Goal: Information Seeking & Learning: Learn about a topic

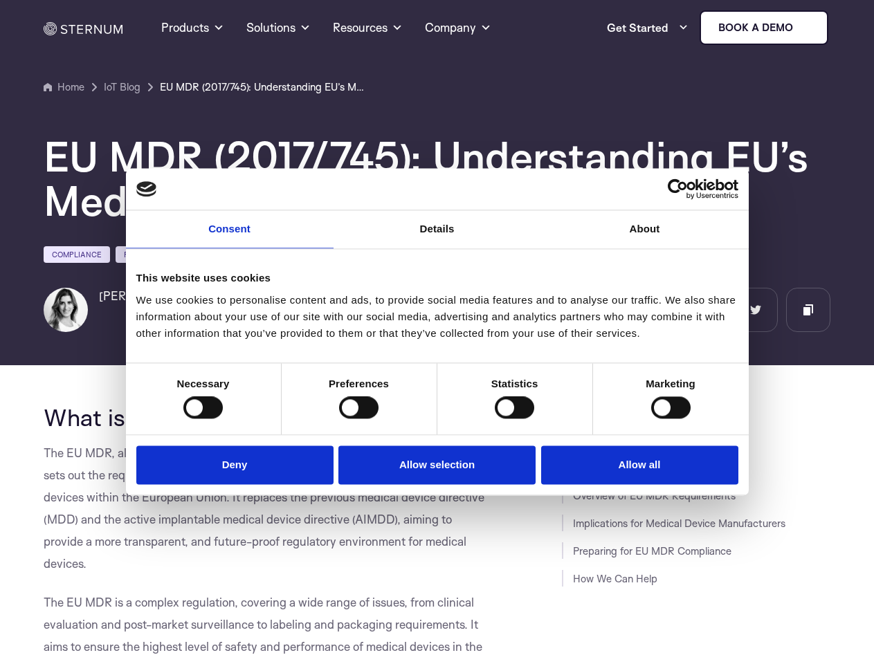
click at [230, 238] on link "Consent" at bounding box center [230, 229] width 208 height 38
click at [437, 238] on link "Details" at bounding box center [438, 229] width 208 height 38
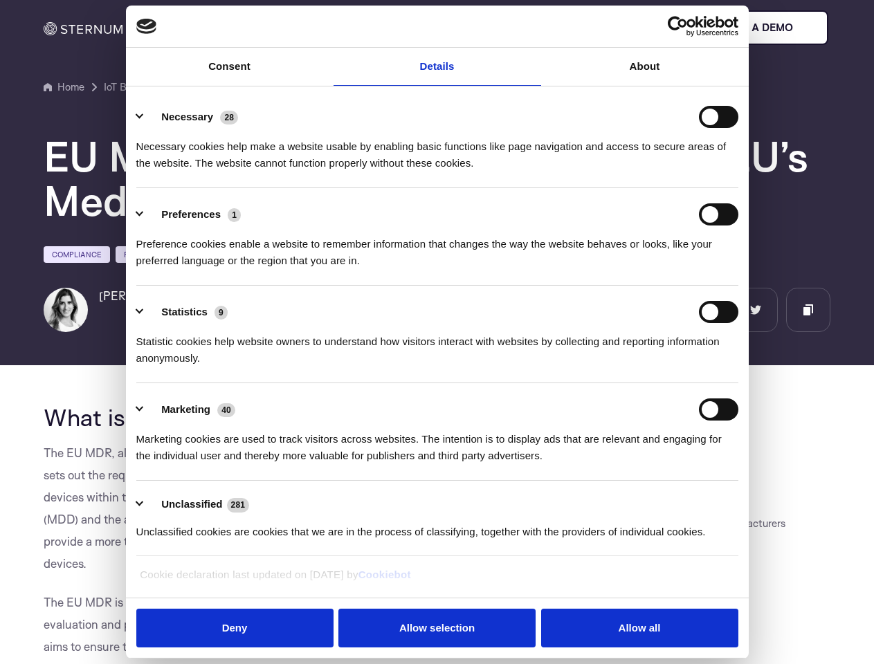
click at [645, 172] on div "Necessary cookies help make a website usable by enabling basic functions like p…" at bounding box center [437, 150] width 602 height 44
click at [203, 367] on div "Statistic cookies help website owners to understand how visitors interact with …" at bounding box center [437, 345] width 602 height 44
click at [358, 367] on div "Statistic cookies help website owners to understand how visitors interact with …" at bounding box center [437, 345] width 602 height 44
click at [514, 367] on div "Statistic cookies help website owners to understand how visitors interact with …" at bounding box center [437, 345] width 602 height 44
click at [671, 367] on div "Statistic cookies help website owners to understand how visitors interact with …" at bounding box center [437, 345] width 602 height 44
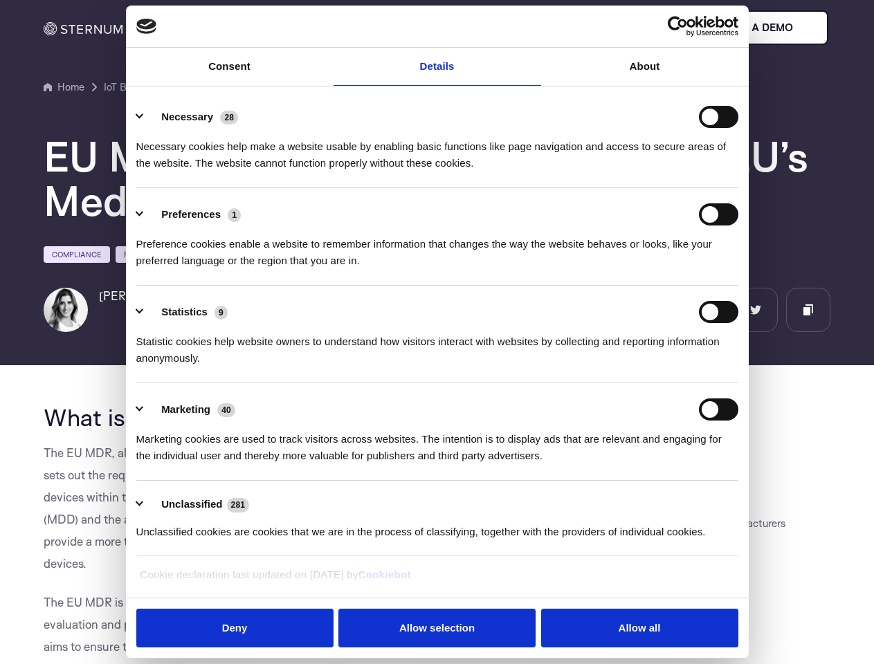
click at [238, 464] on li "Marketing 40 Marketing cookies are used to track visitors across websites. The …" at bounding box center [437, 432] width 602 height 98
click at [437, 464] on li "Marketing 40 Marketing cookies are used to track visitors across websites. The …" at bounding box center [437, 432] width 602 height 98
click at [636, 464] on li "Marketing 40 Marketing cookies are used to track visitors across websites. The …" at bounding box center [437, 432] width 602 height 98
